Goal: Task Accomplishment & Management: Complete application form

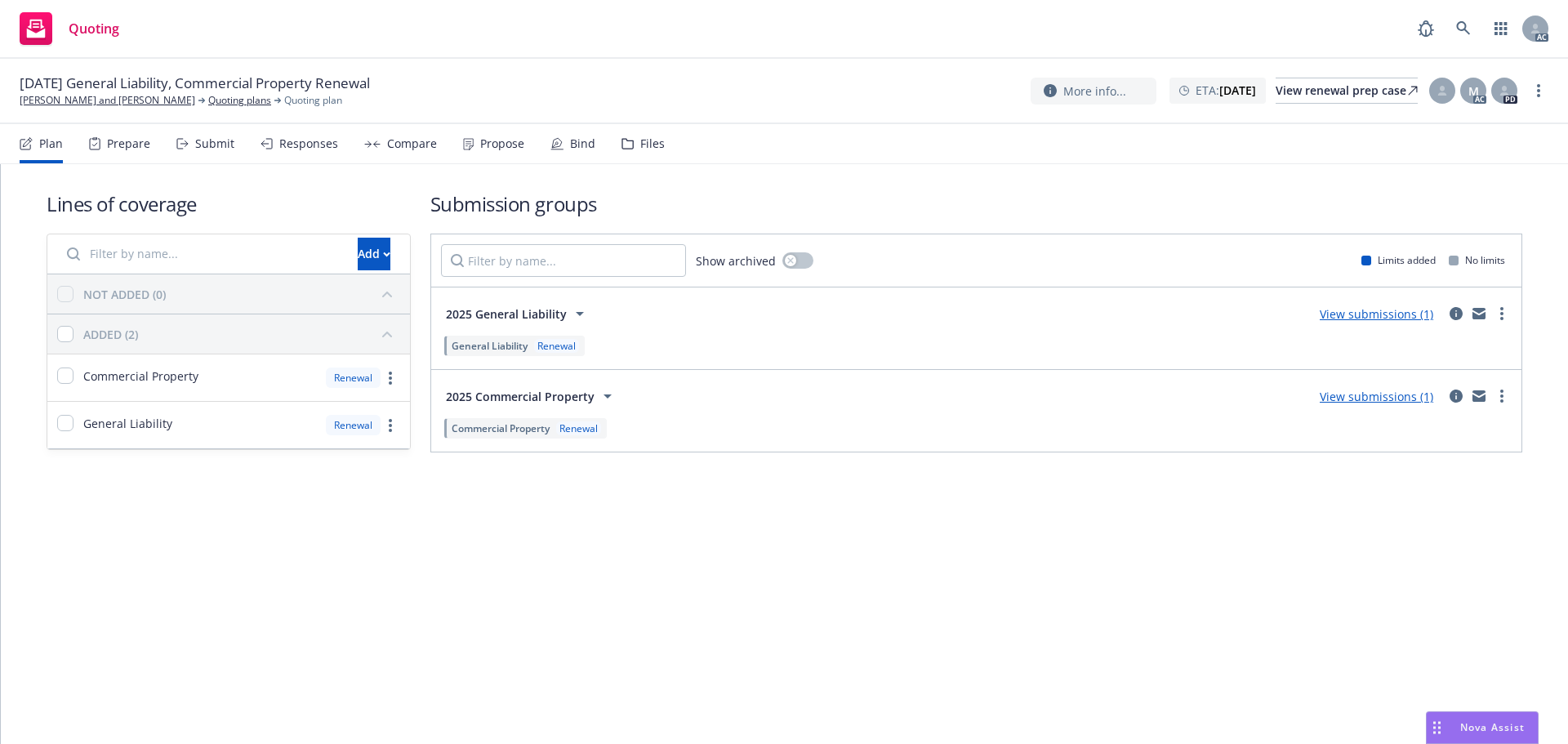
click at [199, 145] on div "Submit" at bounding box center [215, 144] width 40 height 13
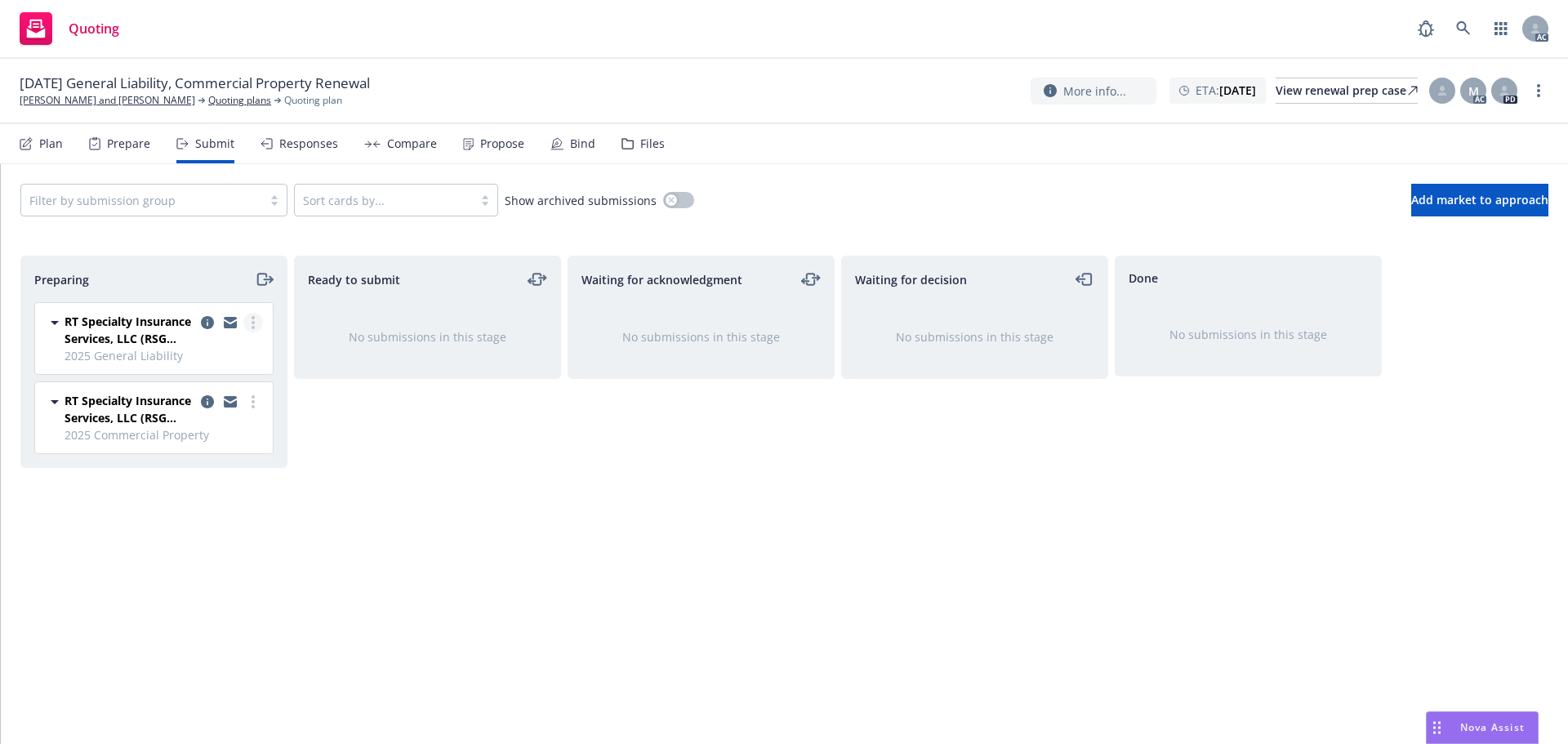
click at [247, 321] on link "more" at bounding box center [253, 323] width 20 height 20
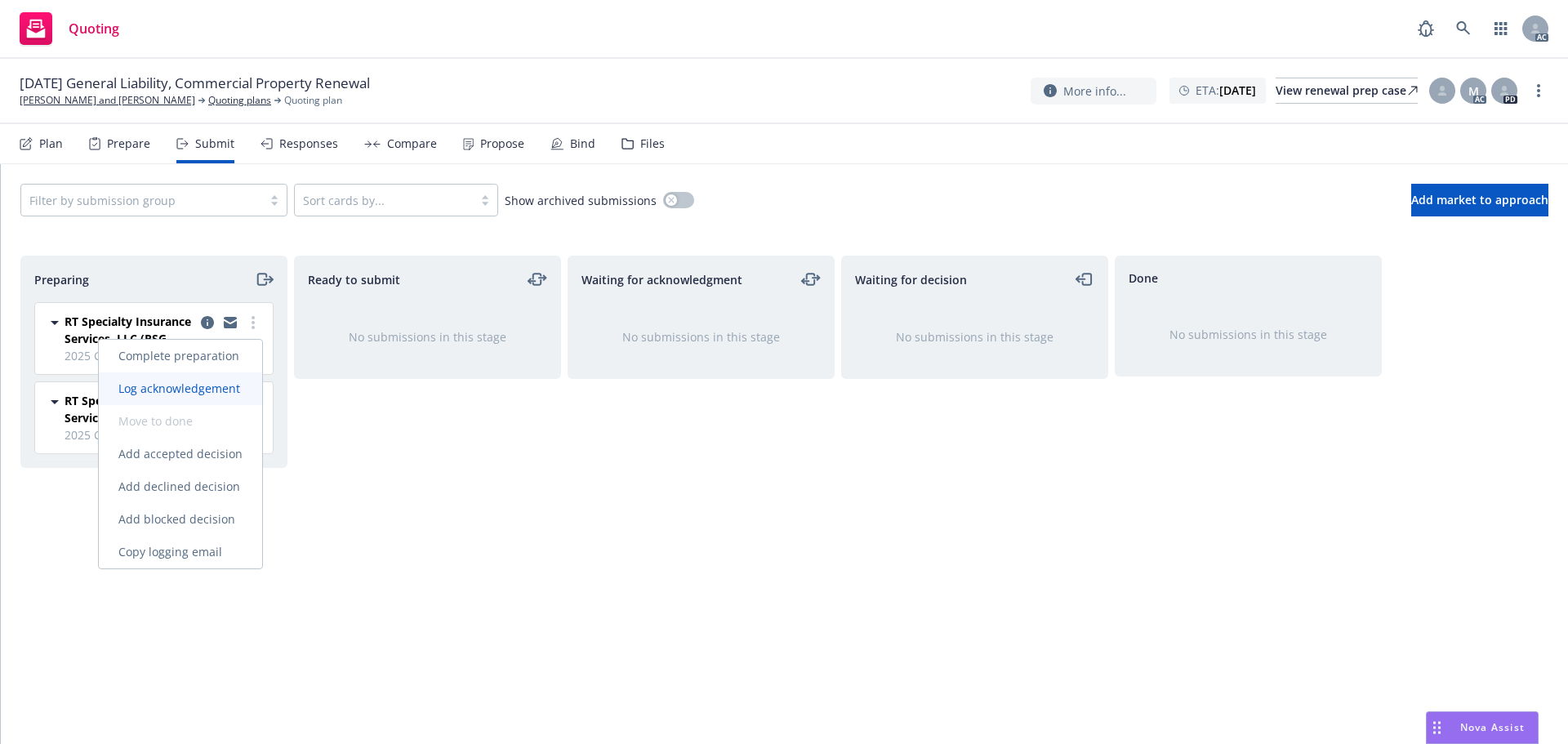
click at [218, 377] on link "Log acknowledgement" at bounding box center [180, 389] width 163 height 33
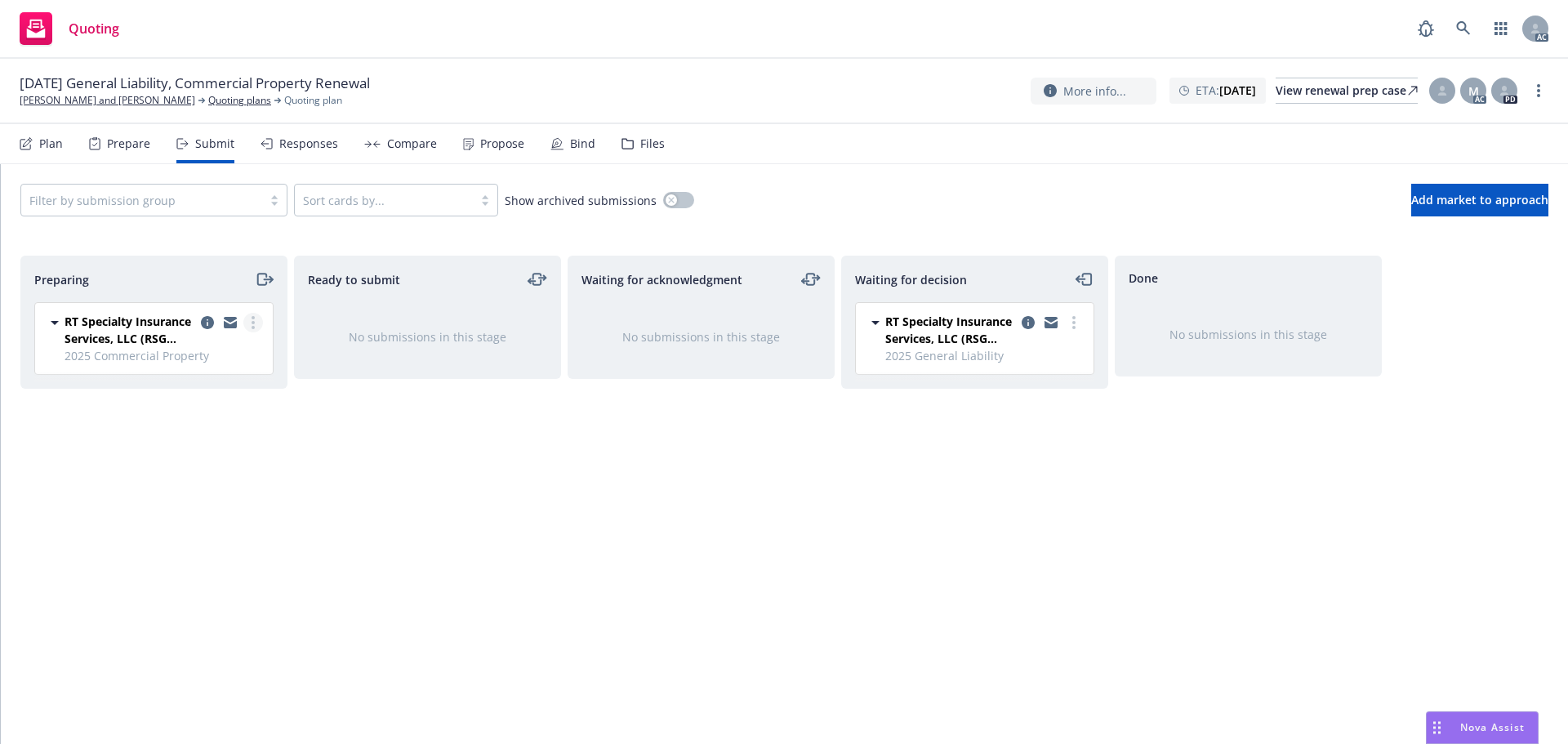
click at [257, 323] on link "more" at bounding box center [253, 323] width 20 height 20
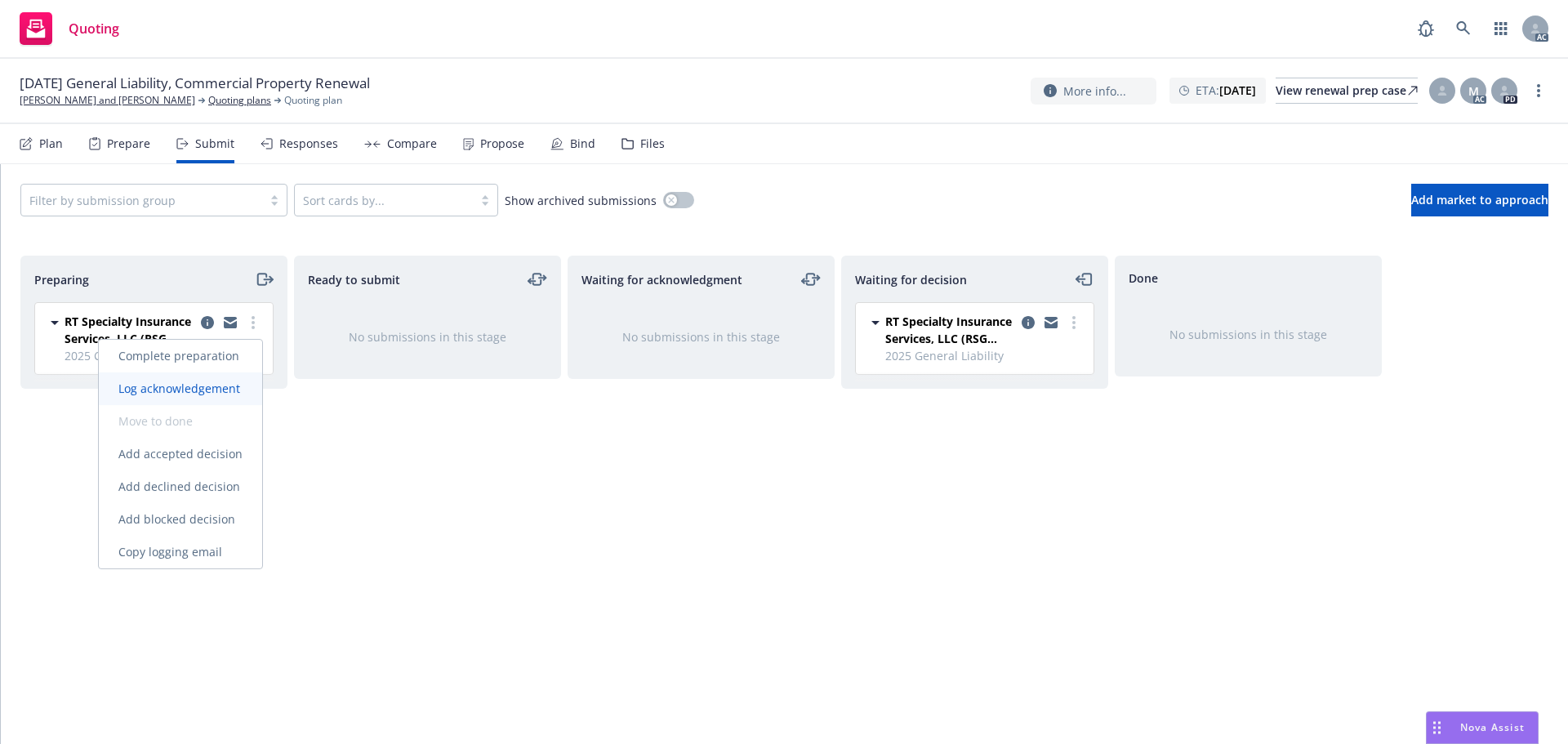
click at [213, 379] on link "Log acknowledgement" at bounding box center [180, 389] width 163 height 33
